Goal: Task Accomplishment & Management: Use online tool/utility

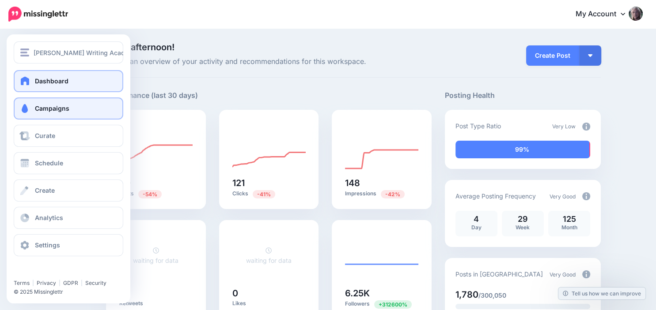
click at [47, 110] on span "Campaigns" at bounding box center [52, 109] width 34 height 8
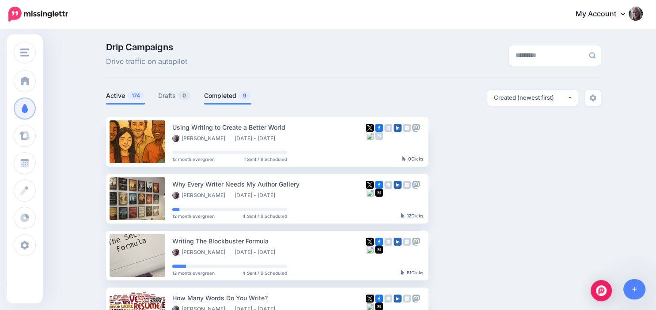
click at [223, 95] on link "Completed 9" at bounding box center [227, 96] width 47 height 11
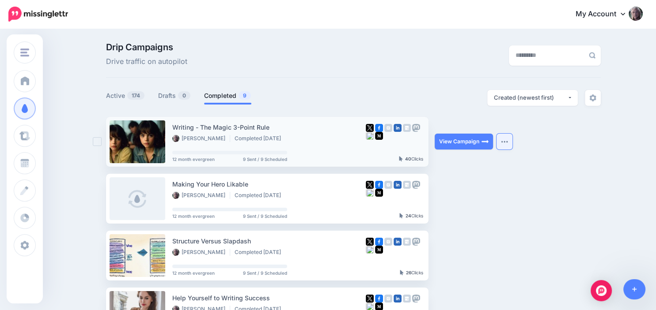
click at [507, 140] on button "button" at bounding box center [504, 142] width 16 height 16
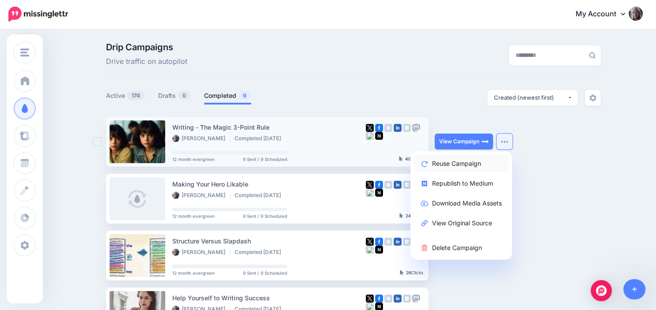
click at [469, 166] on link "Reuse Campaign" at bounding box center [461, 163] width 95 height 17
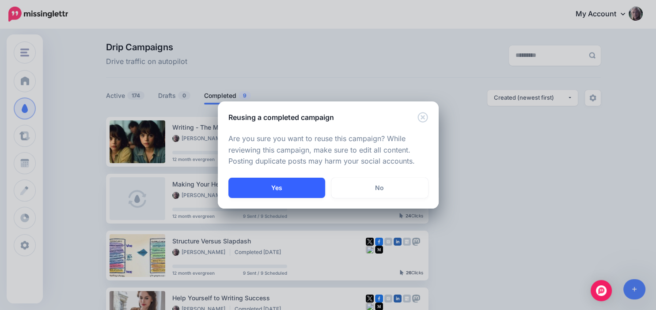
click at [294, 186] on button "Yes" at bounding box center [276, 188] width 97 height 20
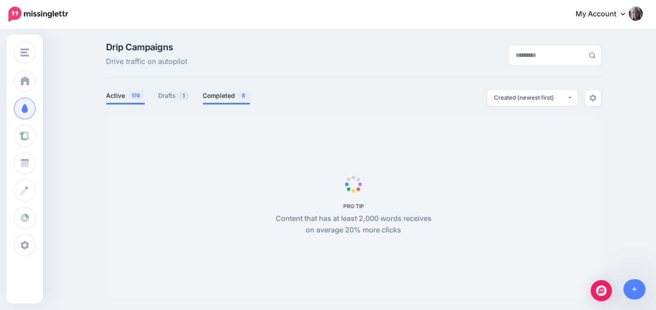
click at [227, 98] on link "Completed 8" at bounding box center [226, 96] width 47 height 11
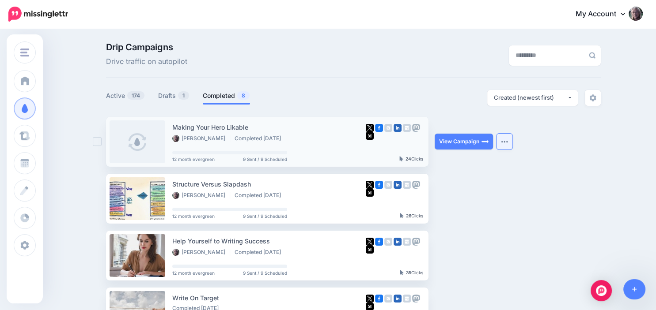
click at [507, 144] on button "button" at bounding box center [504, 142] width 16 height 16
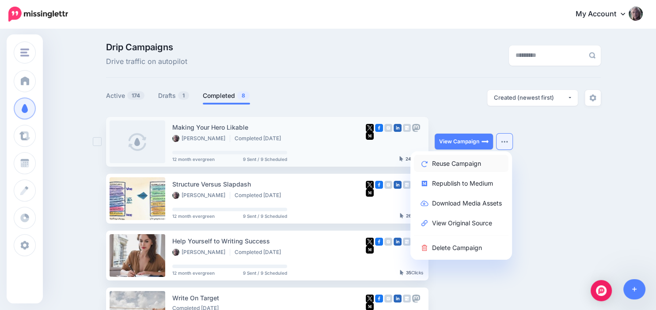
click at [483, 164] on link "Reuse Campaign" at bounding box center [461, 163] width 95 height 17
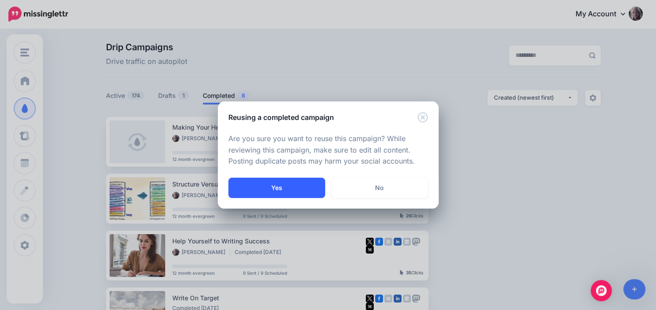
click at [289, 184] on button "Yes" at bounding box center [276, 188] width 97 height 20
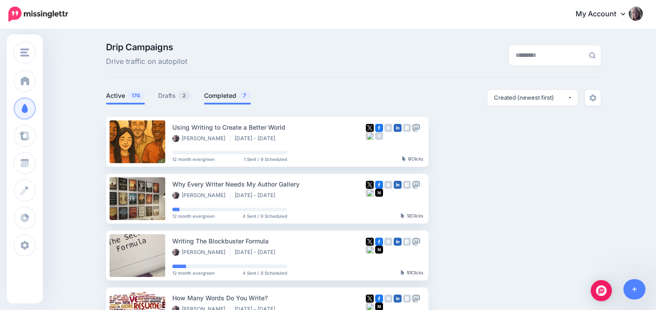
click at [227, 98] on link "Completed 7" at bounding box center [227, 96] width 47 height 11
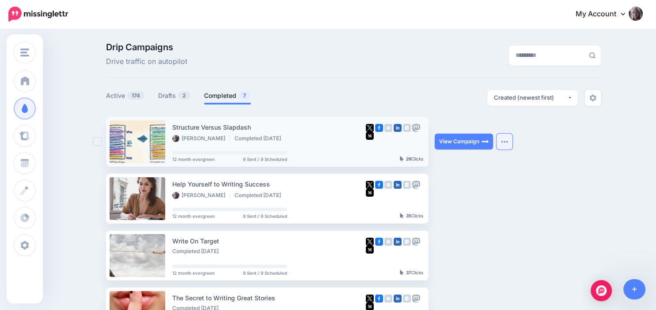
click at [507, 141] on img "button" at bounding box center [504, 141] width 7 height 3
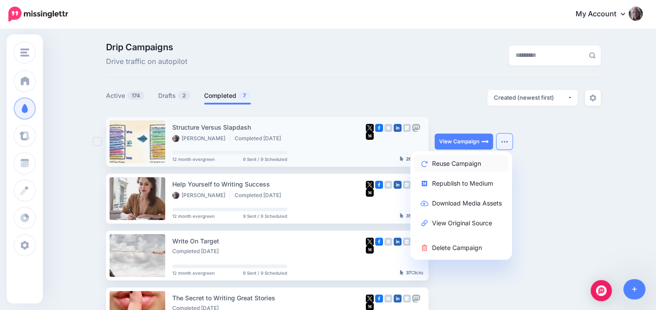
click at [477, 165] on link "Reuse Campaign" at bounding box center [461, 163] width 95 height 17
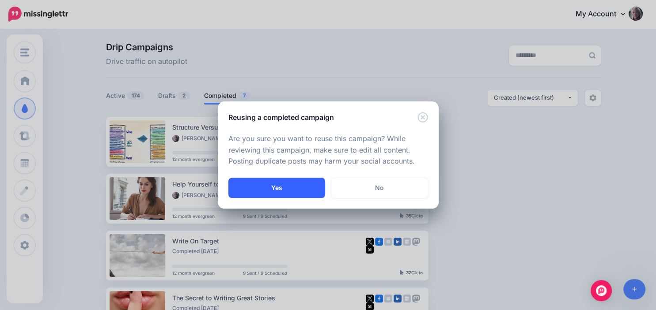
click at [308, 190] on button "Yes" at bounding box center [276, 188] width 97 height 20
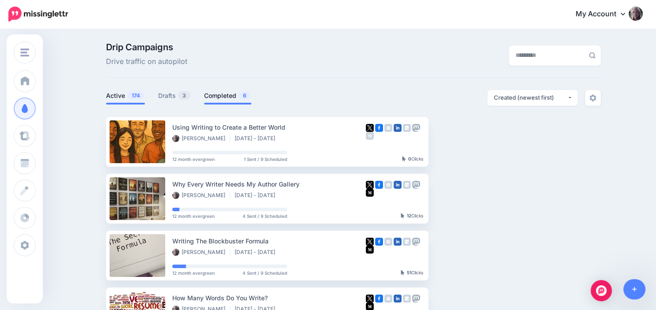
click at [226, 96] on link "Completed 6" at bounding box center [227, 96] width 47 height 11
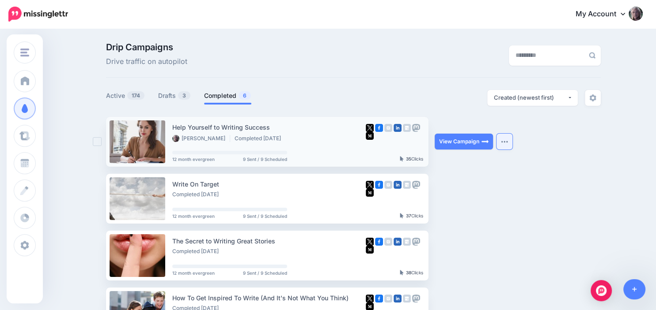
click at [503, 146] on button "button" at bounding box center [504, 142] width 16 height 16
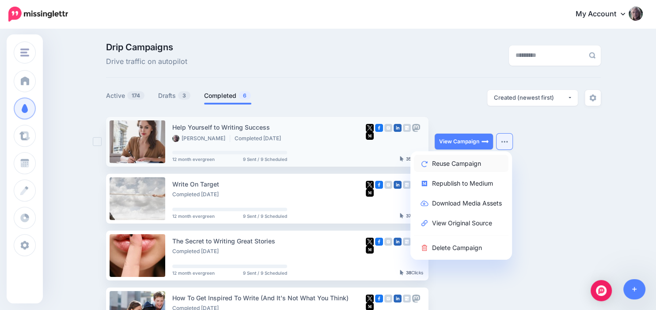
click at [484, 160] on link "Reuse Campaign" at bounding box center [461, 163] width 95 height 17
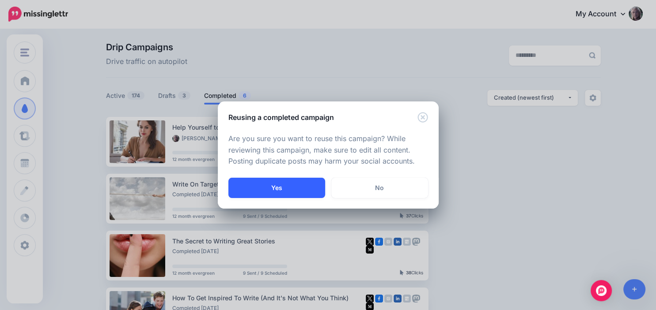
click at [294, 192] on button "Yes" at bounding box center [276, 188] width 97 height 20
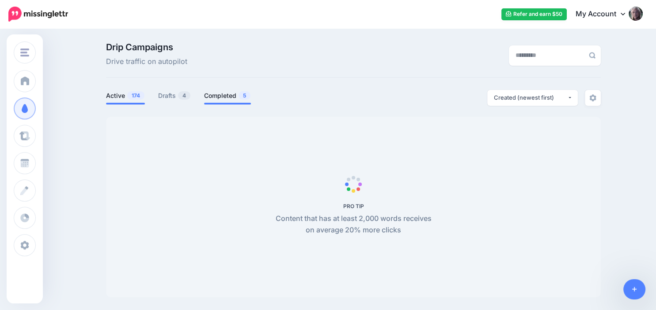
click at [228, 94] on link "Completed 5" at bounding box center [227, 96] width 47 height 11
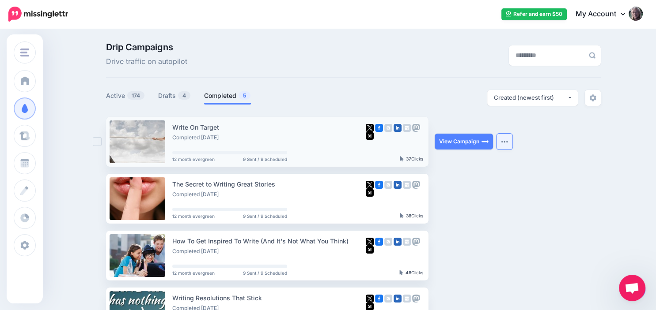
click at [499, 143] on button "button" at bounding box center [504, 142] width 16 height 16
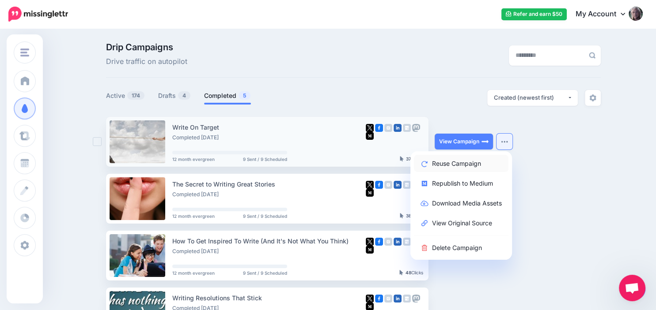
click at [477, 160] on link "Reuse Campaign" at bounding box center [461, 163] width 95 height 17
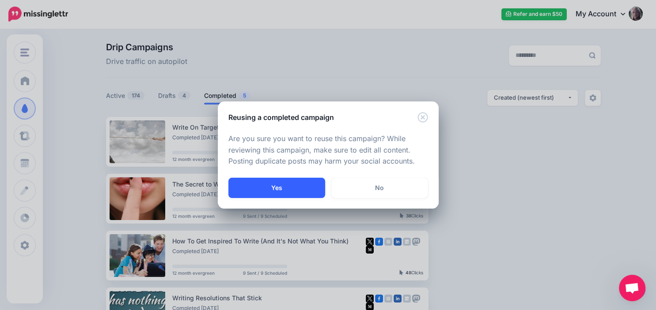
click at [311, 186] on button "Yes" at bounding box center [276, 188] width 97 height 20
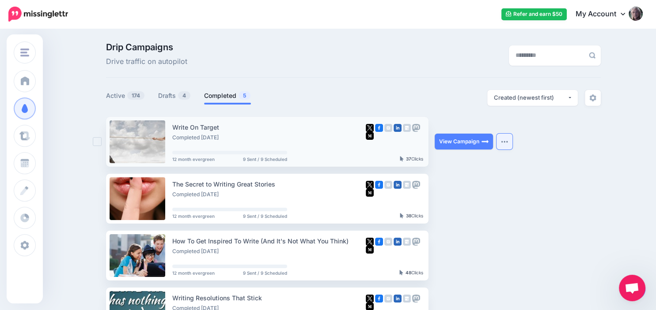
click at [508, 145] on button "button" at bounding box center [504, 142] width 16 height 16
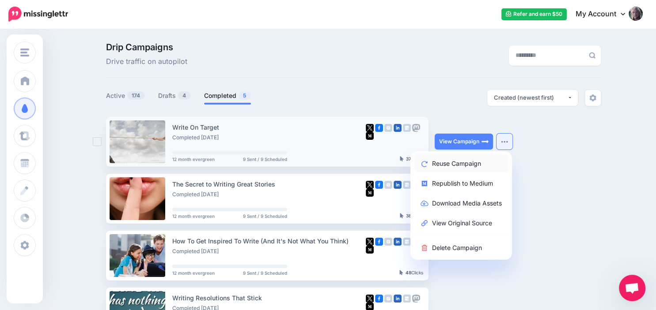
click at [480, 163] on link "Reuse Campaign" at bounding box center [461, 163] width 95 height 17
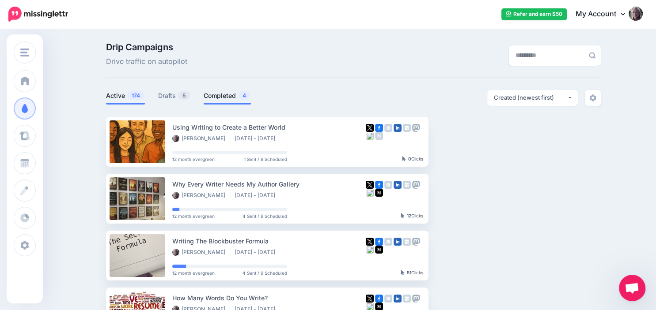
click at [226, 96] on link "Completed 4" at bounding box center [227, 96] width 47 height 11
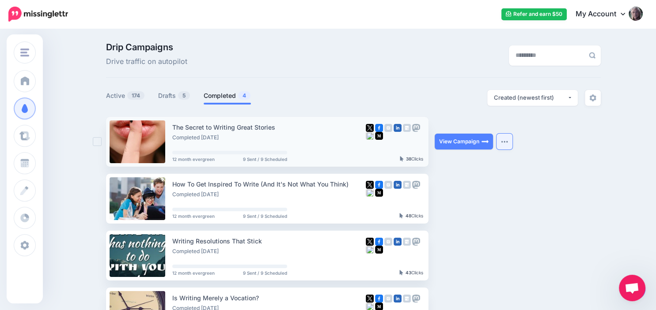
click at [498, 142] on button "button" at bounding box center [504, 142] width 16 height 16
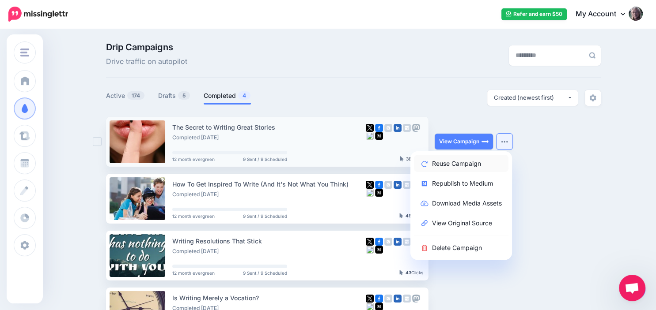
click at [476, 163] on link "Reuse Campaign" at bounding box center [461, 163] width 95 height 17
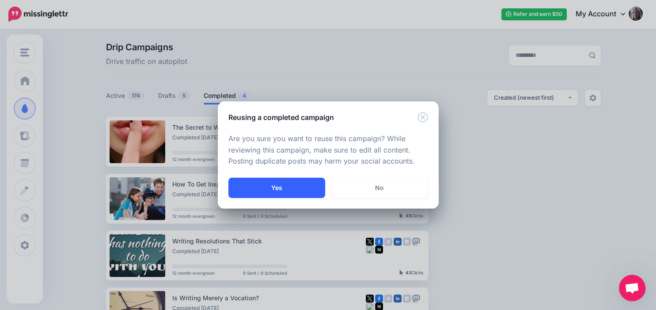
click at [301, 184] on button "Yes" at bounding box center [276, 188] width 97 height 20
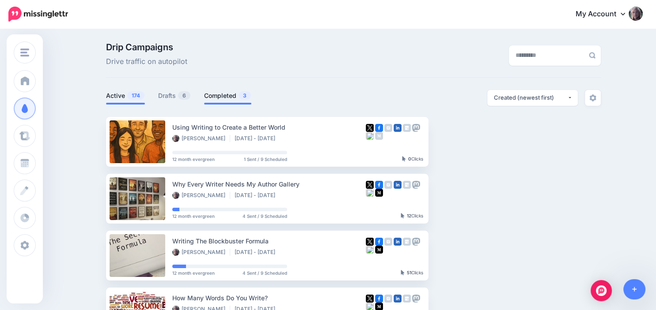
click at [223, 100] on link "Completed 3" at bounding box center [227, 96] width 47 height 11
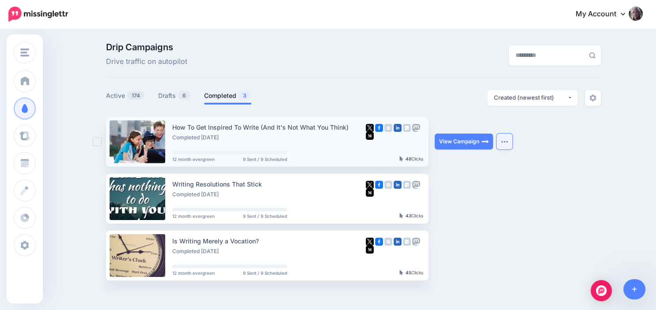
click at [504, 144] on button "button" at bounding box center [504, 142] width 16 height 16
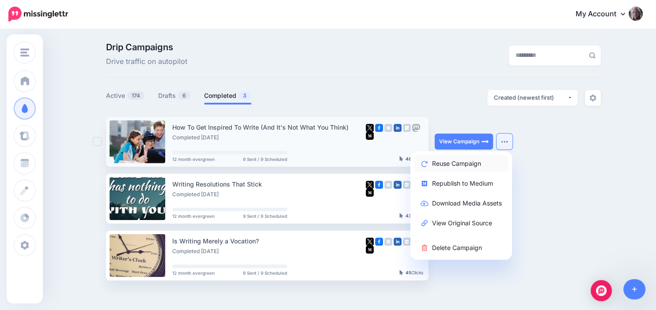
click at [473, 163] on link "Reuse Campaign" at bounding box center [461, 163] width 95 height 17
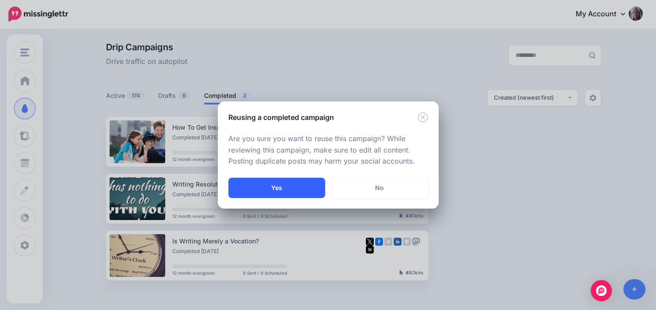
click at [290, 186] on button "Yes" at bounding box center [276, 188] width 97 height 20
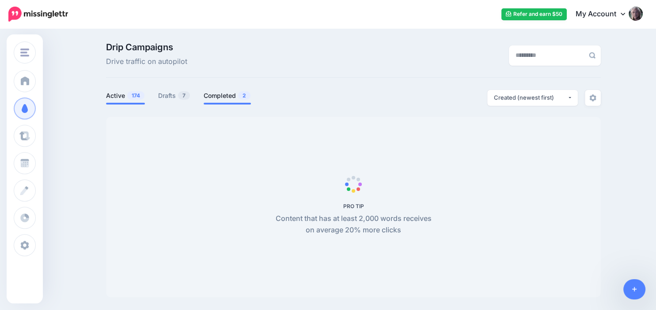
click at [222, 98] on link "Completed 2" at bounding box center [227, 96] width 47 height 11
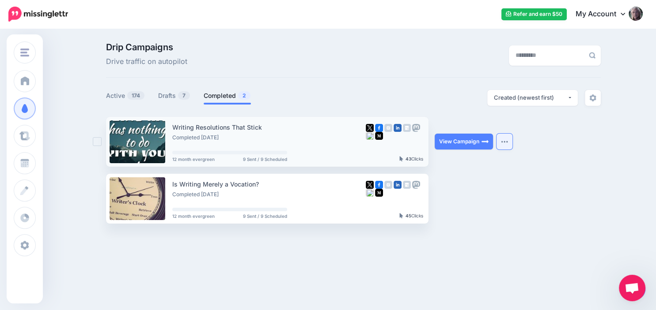
click at [508, 140] on button "button" at bounding box center [504, 142] width 16 height 16
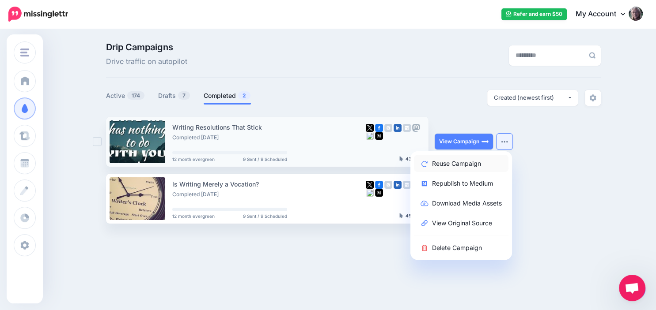
click at [476, 162] on link "Reuse Campaign" at bounding box center [461, 163] width 95 height 17
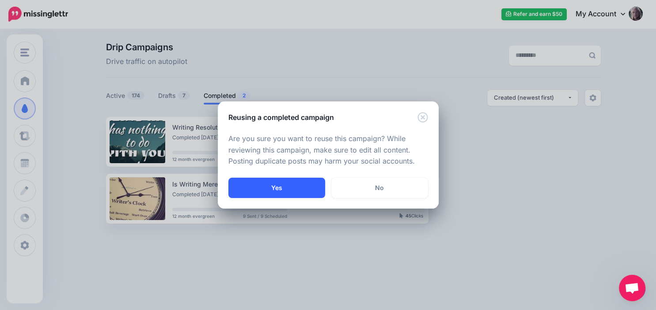
click at [299, 188] on button "Yes" at bounding box center [276, 188] width 97 height 20
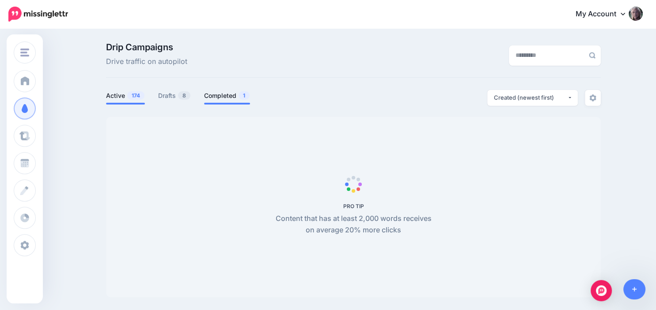
click at [231, 98] on link "Completed 1" at bounding box center [227, 96] width 46 height 11
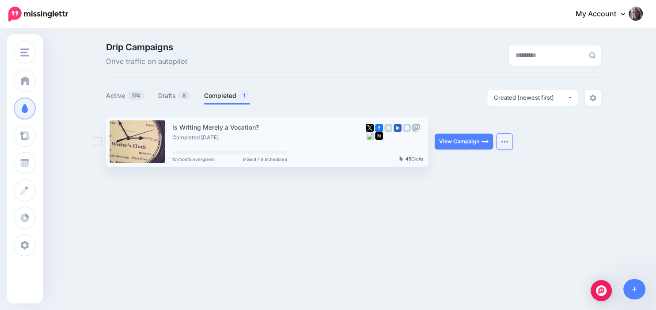
click at [507, 142] on img "button" at bounding box center [504, 141] width 7 height 3
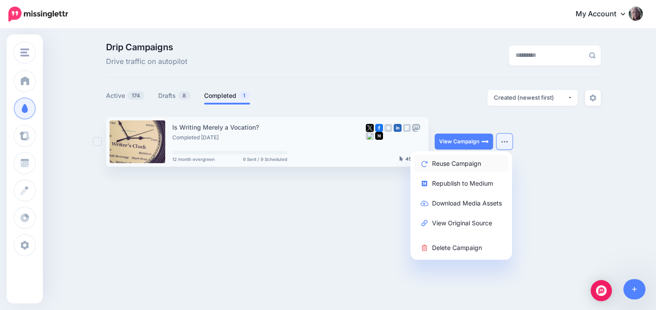
click at [468, 165] on link "Reuse Campaign" at bounding box center [461, 163] width 95 height 17
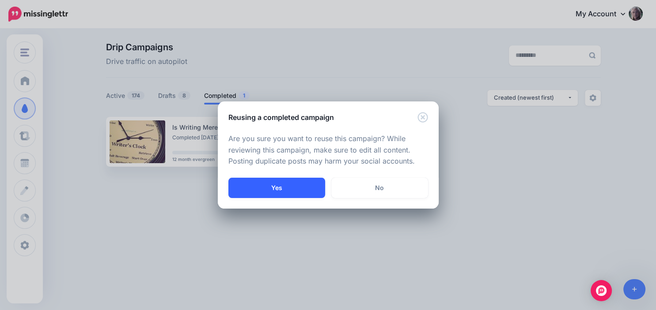
click at [308, 187] on button "Yes" at bounding box center [276, 188] width 97 height 20
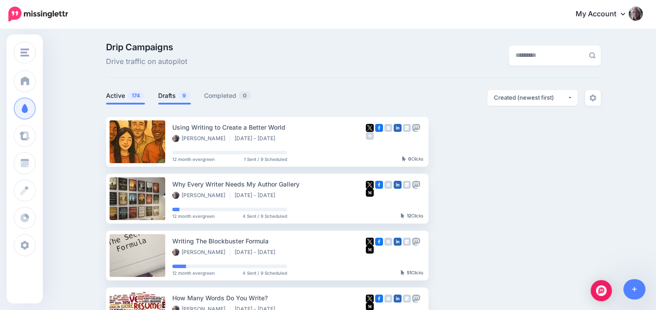
click at [174, 96] on link "Drafts 9" at bounding box center [174, 96] width 33 height 11
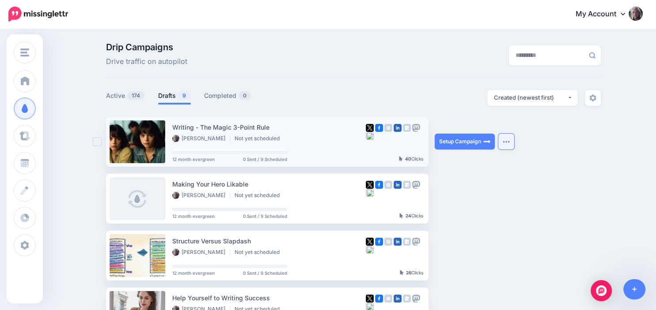
click at [504, 143] on img "button" at bounding box center [506, 141] width 7 height 3
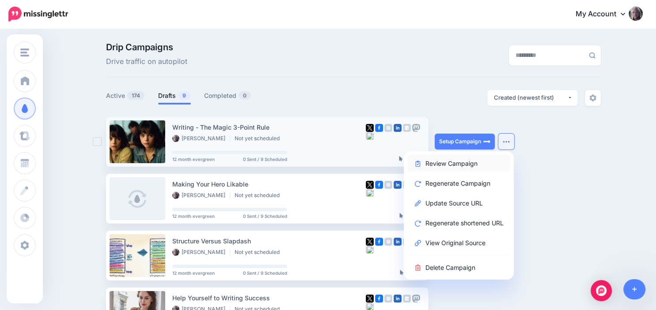
click at [464, 163] on link "Review Campaign" at bounding box center [458, 163] width 103 height 17
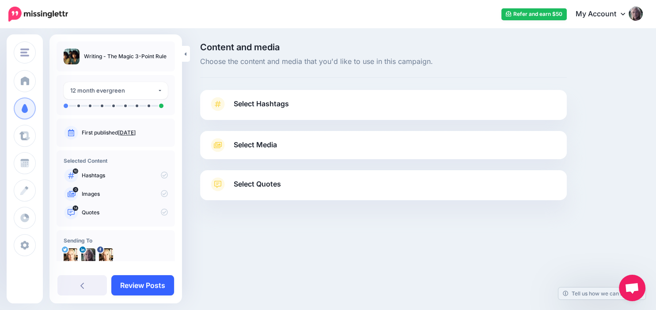
click at [159, 285] on link "Review Posts" at bounding box center [142, 286] width 63 height 20
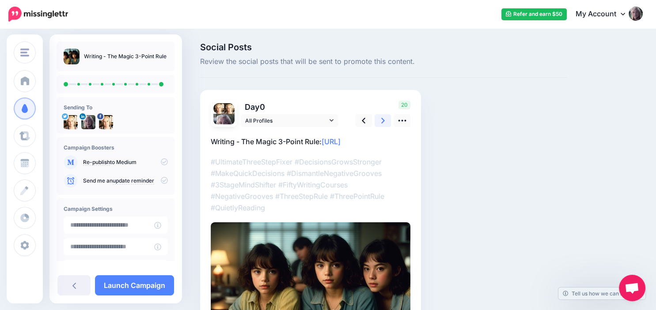
click at [381, 124] on icon at bounding box center [383, 120] width 4 height 9
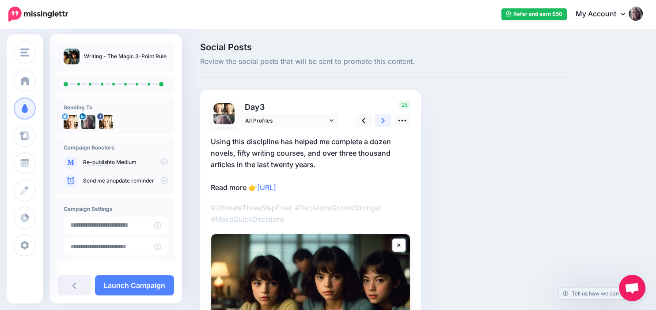
click at [381, 124] on icon at bounding box center [383, 120] width 4 height 9
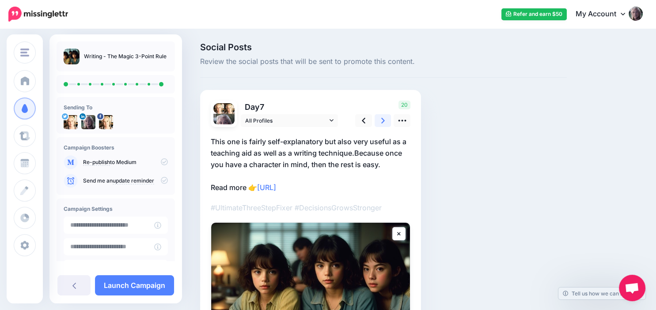
click at [381, 124] on icon at bounding box center [383, 120] width 4 height 9
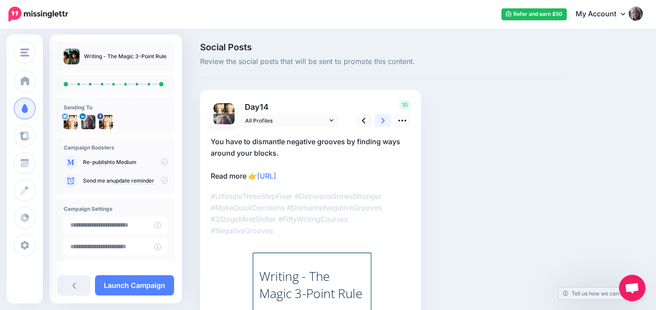
click at [381, 124] on icon at bounding box center [383, 120] width 4 height 9
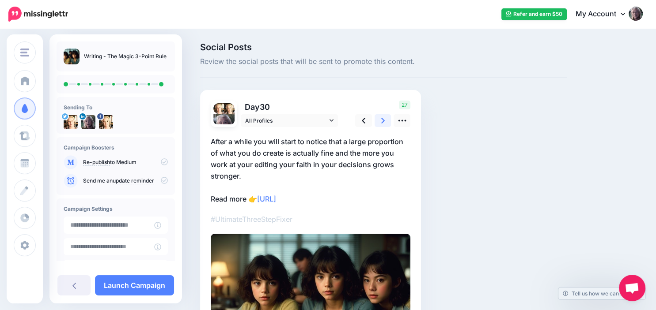
click at [381, 124] on icon at bounding box center [383, 120] width 4 height 9
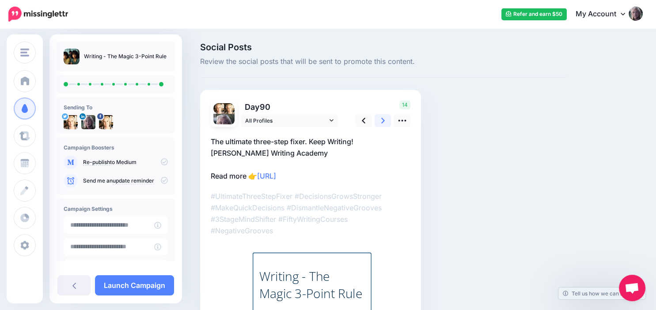
click at [381, 124] on icon at bounding box center [383, 120] width 4 height 9
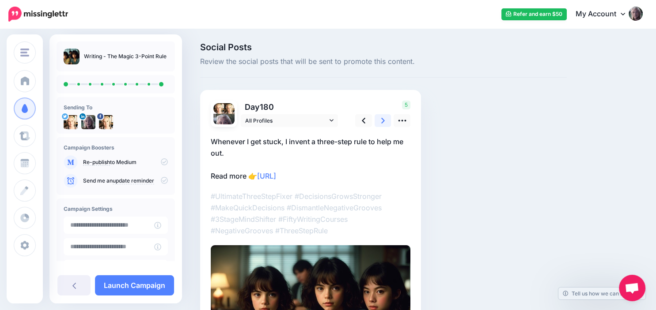
click at [381, 124] on icon at bounding box center [383, 120] width 4 height 9
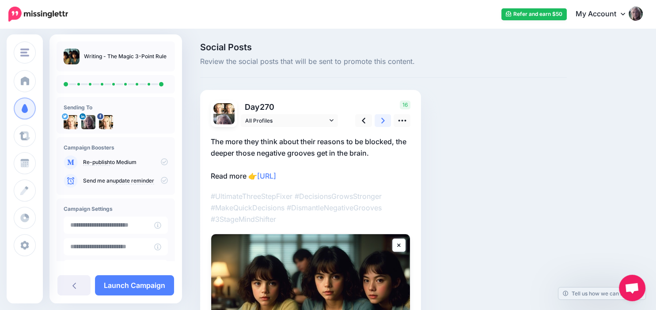
click at [381, 124] on icon at bounding box center [383, 120] width 4 height 9
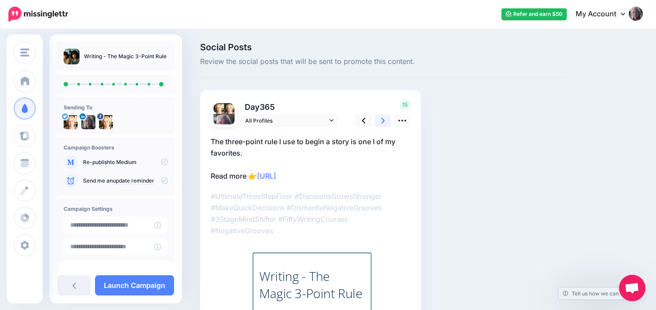
click at [381, 124] on icon at bounding box center [383, 120] width 4 height 9
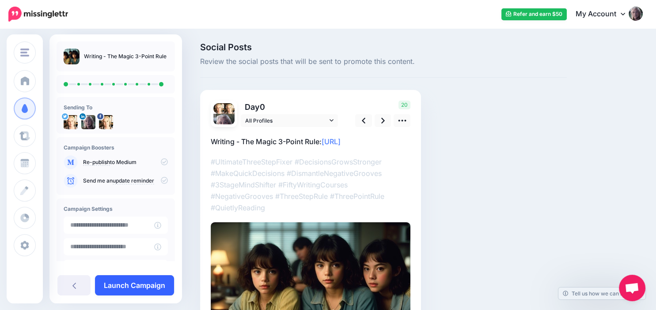
click at [129, 284] on link "Launch Campaign" at bounding box center [134, 286] width 79 height 20
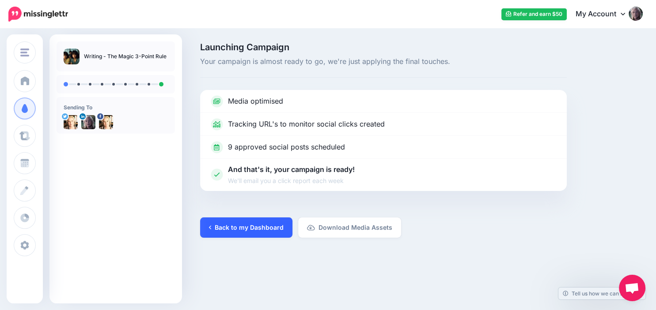
click at [257, 227] on link "Back to my Dashboard" at bounding box center [246, 228] width 92 height 20
